Goal: Task Accomplishment & Management: Use online tool/utility

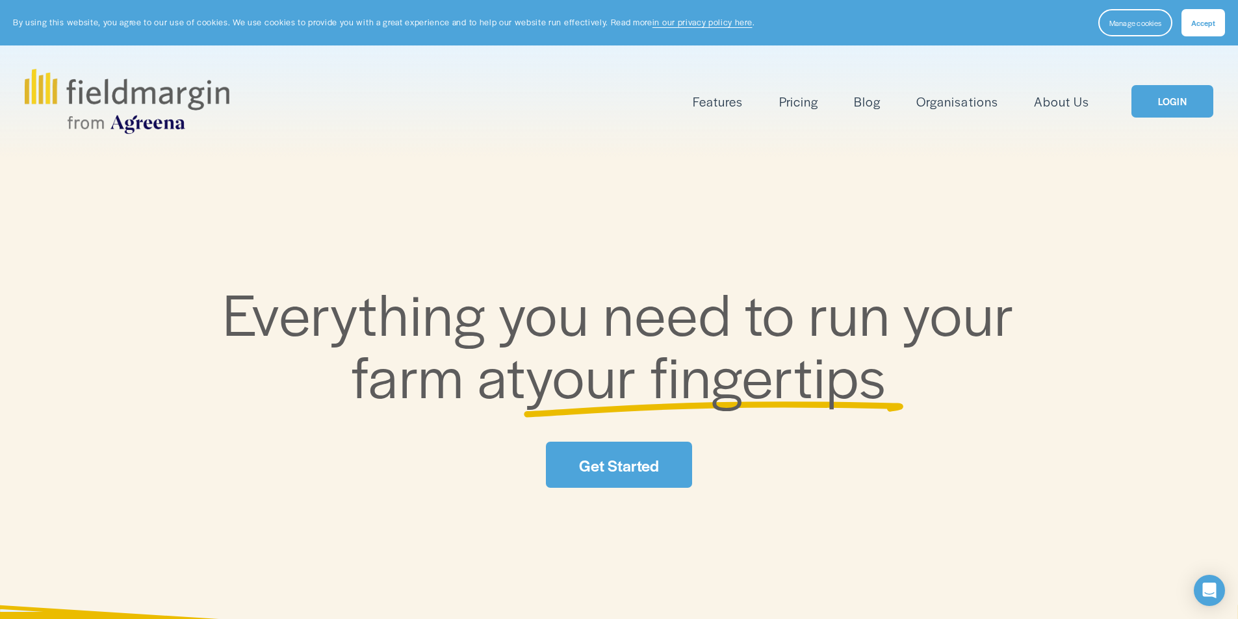
click at [1173, 104] on link "LOGIN" at bounding box center [1173, 101] width 82 height 33
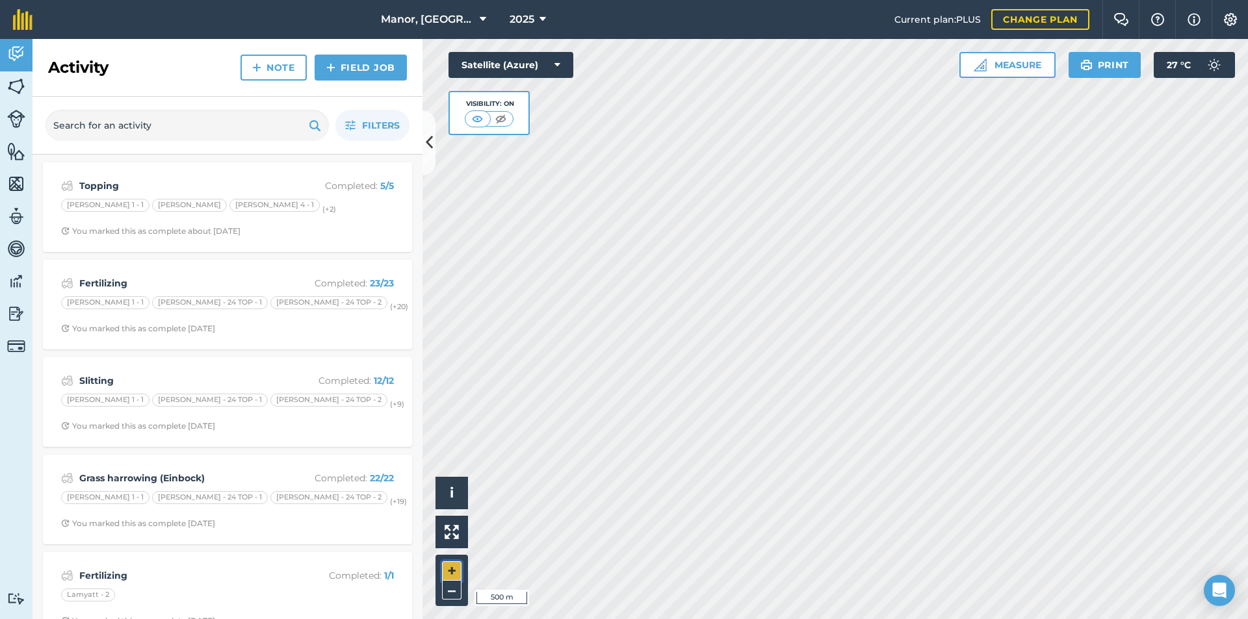
click at [452, 571] on button "+" at bounding box center [452, 572] width 20 height 20
click at [1216, 61] on img at bounding box center [1214, 65] width 26 height 26
